Goal: Task Accomplishment & Management: Manage account settings

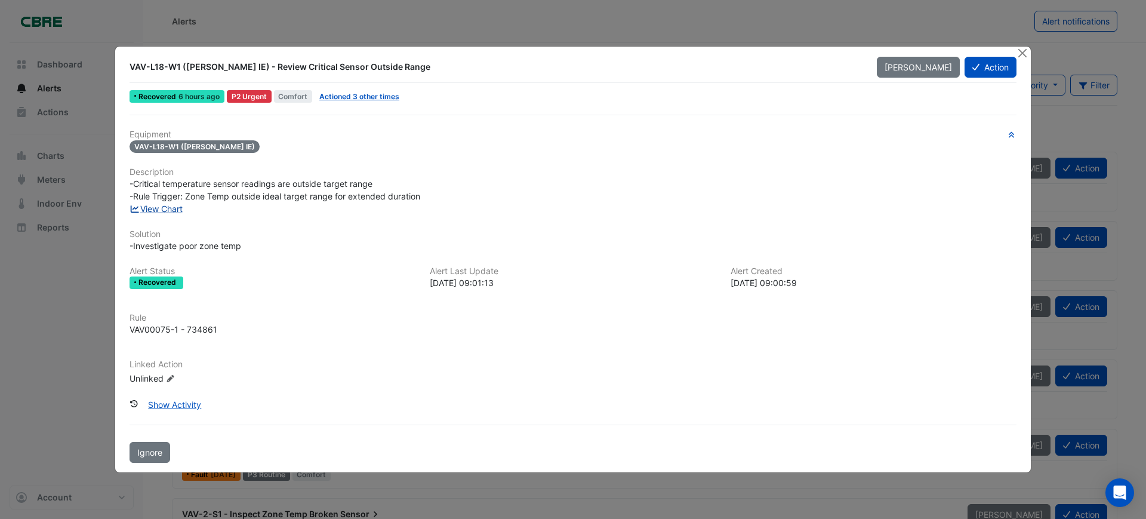
click at [157, 211] on link "View Chart" at bounding box center [156, 209] width 53 height 10
click at [996, 68] on button "Action" at bounding box center [991, 67] width 52 height 21
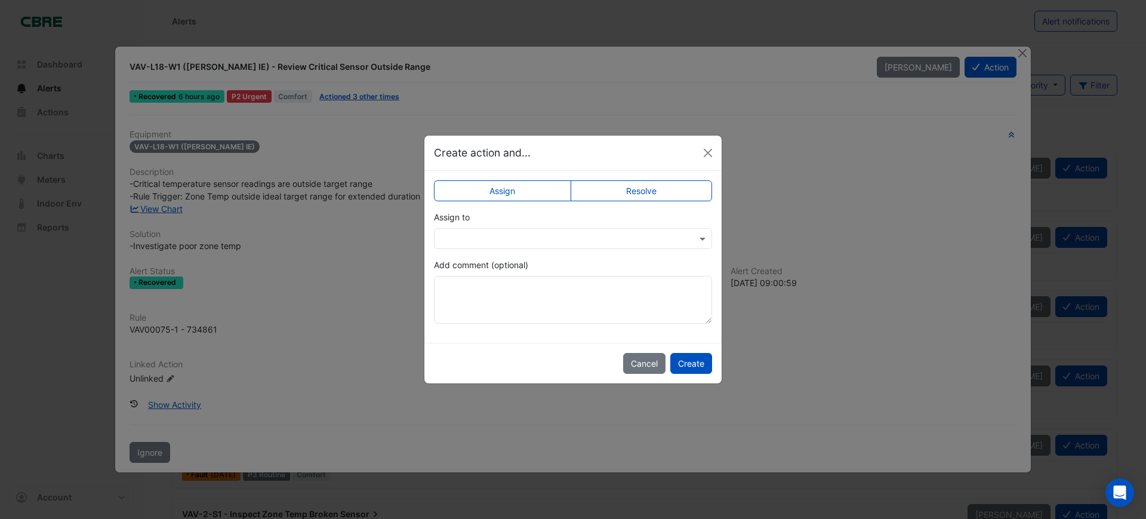
click at [627, 192] on label "Resolve" at bounding box center [642, 190] width 142 height 21
click at [516, 299] on textarea "Add comment (optional)" at bounding box center [573, 300] width 278 height 48
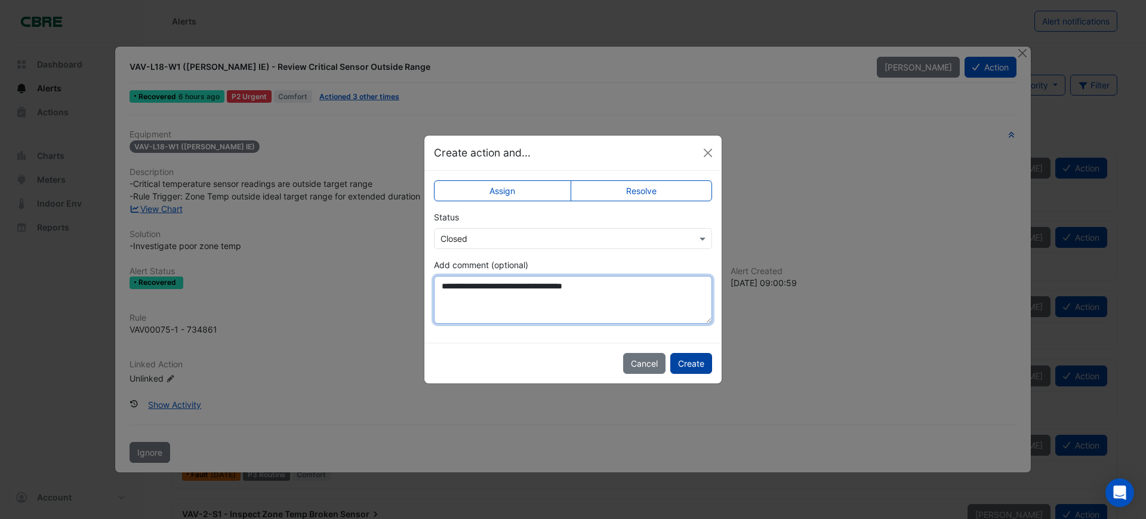
type textarea "**********"
click at [691, 366] on button "Create" at bounding box center [691, 363] width 42 height 21
